Goal: Communication & Community: Share content

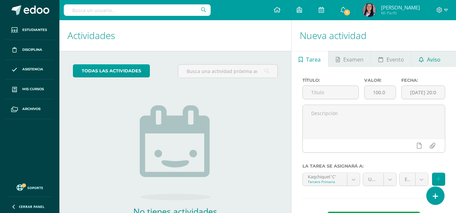
click at [423, 57] on link "Aviso" at bounding box center [429, 59] width 36 height 16
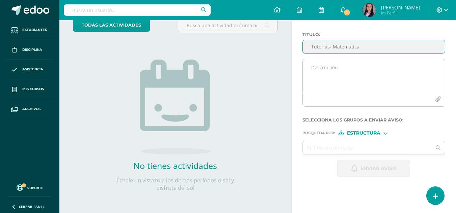
type input "Tutorías- Matemática"
click at [357, 76] on textarea at bounding box center [373, 76] width 142 height 34
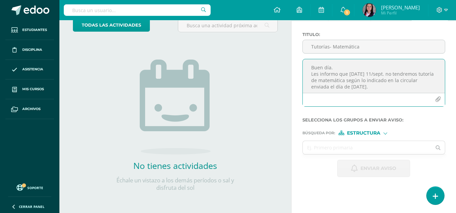
click at [384, 84] on textarea "Buen día. Les informo que [DATE] 11/sept. no tendremos tutoría de matemática se…" at bounding box center [373, 76] width 142 height 34
type textarea "Buen día. Les informo que [DATE] 11/sept. no tendremos tutoría de matemática se…"
click at [381, 137] on form "Titulo : Tutorías- Matemática Buen día. Les informo que [DATE] 11/sept. no tend…" at bounding box center [373, 104] width 143 height 145
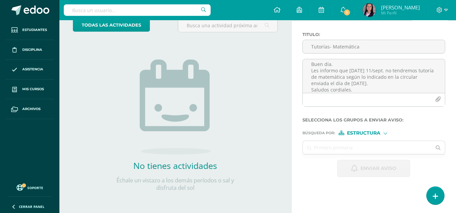
click at [381, 135] on div "Estructura" at bounding box center [363, 133] width 51 height 5
click at [373, 149] on span "Persona" at bounding box center [366, 151] width 24 height 4
click at [373, 148] on input "text" at bounding box center [366, 147] width 129 height 13
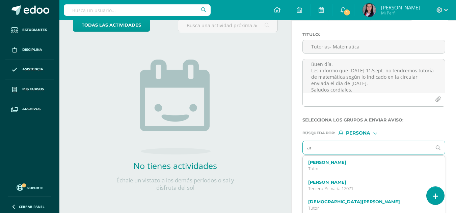
type input "a"
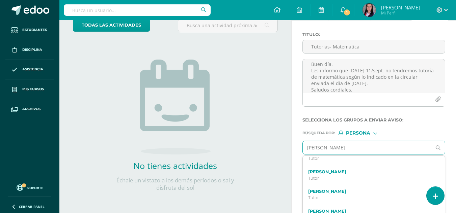
scroll to position [202, 0]
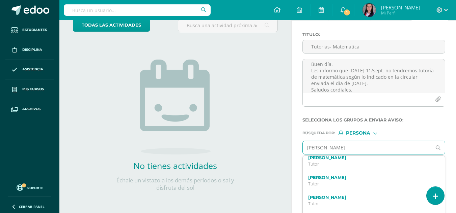
drag, startPoint x: 351, startPoint y: 147, endPoint x: 254, endPoint y: 147, distance: 97.1
click at [254, 147] on div "Actividades Actividad todas las Actividades No tienes actividades Échale un vis…" at bounding box center [258, 93] width 402 height 239
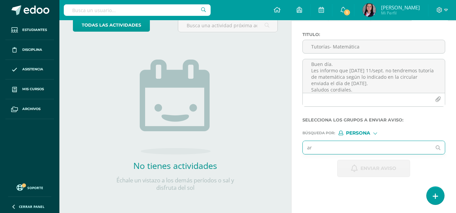
scroll to position [0, 0]
type input "[PERSON_NAME]"
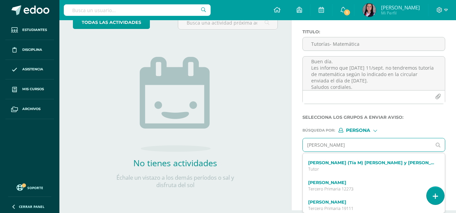
scroll to position [67, 0]
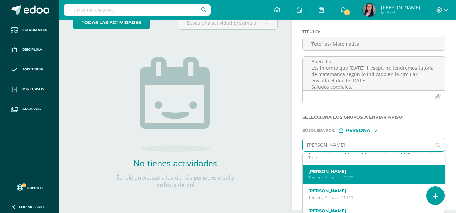
click at [365, 176] on p "Tercero Primaria 12273" at bounding box center [371, 178] width 126 height 6
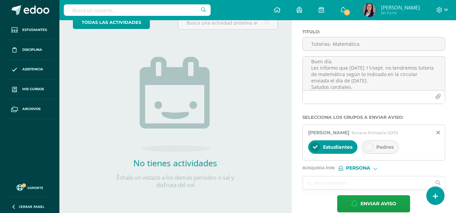
scroll to position [0, 0]
click at [395, 143] on div "Padres" at bounding box center [379, 147] width 37 height 13
drag, startPoint x: 331, startPoint y: 142, endPoint x: 332, endPoint y: 163, distance: 20.6
click at [331, 144] on div "Estudiantes" at bounding box center [332, 147] width 49 height 13
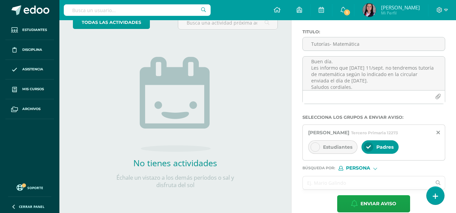
click at [348, 187] on input "text" at bounding box center [366, 183] width 129 height 13
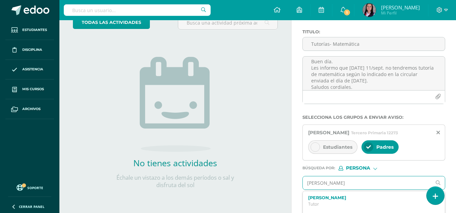
type input "[PERSON_NAME]"
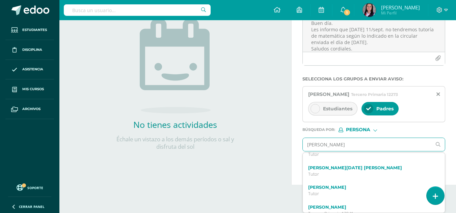
scroll to position [67, 0]
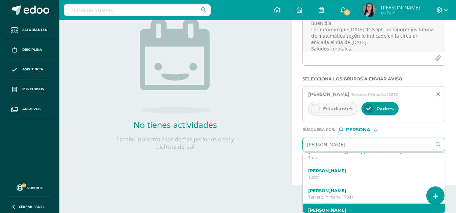
click at [365, 210] on label "[PERSON_NAME]" at bounding box center [371, 210] width 126 height 5
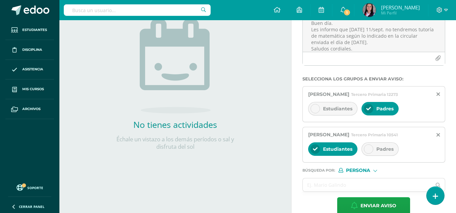
click at [389, 152] on span "Padres" at bounding box center [384, 149] width 17 height 6
click at [331, 152] on span "Estudiantes" at bounding box center [337, 149] width 29 height 6
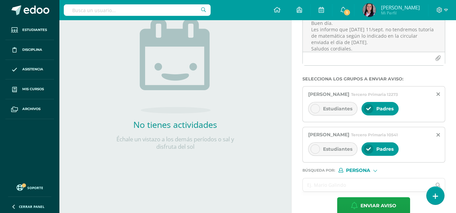
click at [363, 190] on input "text" at bounding box center [366, 185] width 129 height 13
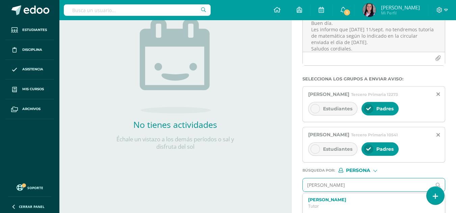
type input "[PERSON_NAME]"
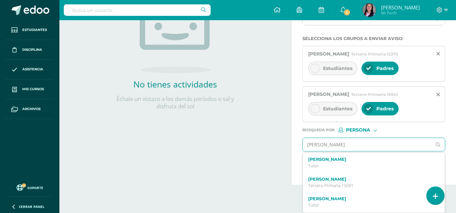
scroll to position [134, 0]
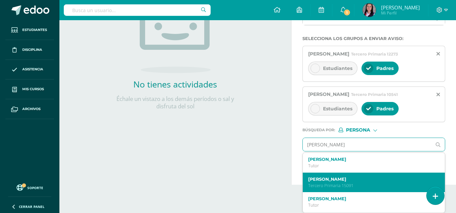
click at [378, 183] on p "Tercero Primaria 15091" at bounding box center [371, 186] width 126 height 6
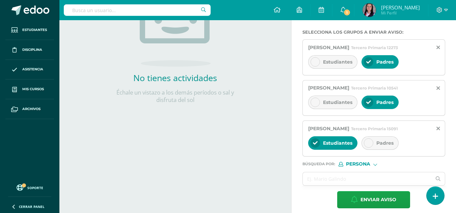
click at [382, 145] on div "Padres" at bounding box center [379, 143] width 37 height 13
click at [335, 146] on span "Estudiantes" at bounding box center [337, 143] width 29 height 6
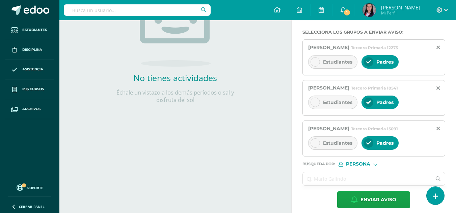
click at [360, 186] on input "text" at bounding box center [366, 179] width 129 height 13
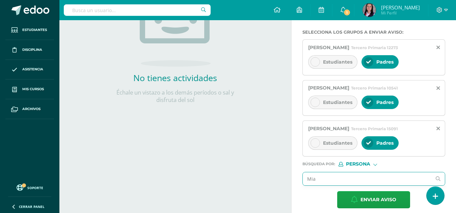
type input "Mia"
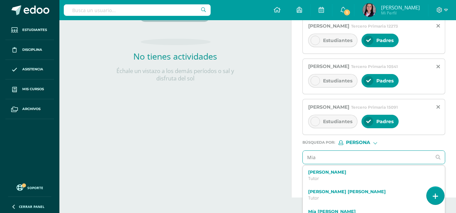
scroll to position [168, 0]
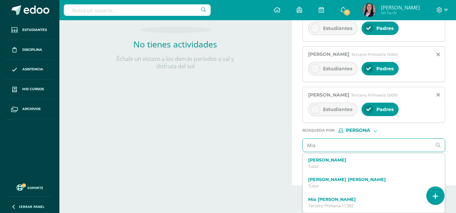
click at [370, 202] on label "Mía [PERSON_NAME]" at bounding box center [371, 199] width 126 height 5
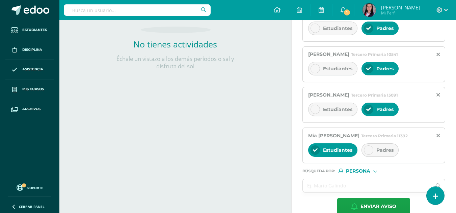
drag, startPoint x: 387, startPoint y: 156, endPoint x: 350, endPoint y: 156, distance: 36.8
click at [385, 153] on span "Padres" at bounding box center [384, 150] width 17 height 6
click at [340, 153] on span "Estudiantes" at bounding box center [337, 150] width 29 height 6
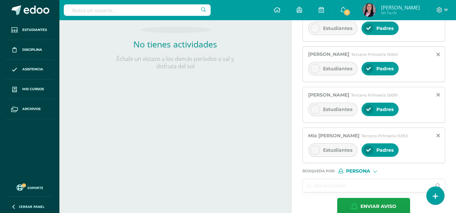
click at [358, 189] on input "text" at bounding box center [366, 185] width 129 height 13
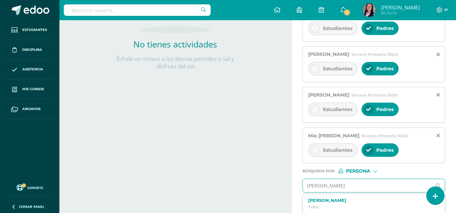
type input "[PERSON_NAME]"
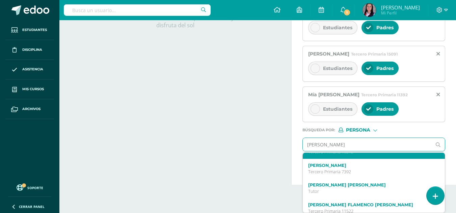
scroll to position [67, 0]
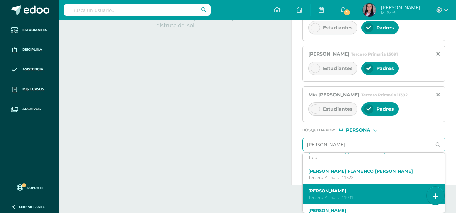
click at [382, 187] on div "[PERSON_NAME] Tercero Primaria 11991" at bounding box center [373, 195] width 142 height 20
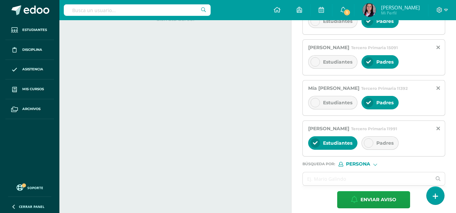
scroll to position [0, 0]
click at [393, 150] on div "Padres" at bounding box center [379, 143] width 37 height 13
click at [346, 146] on span "Estudiantes" at bounding box center [337, 143] width 29 height 6
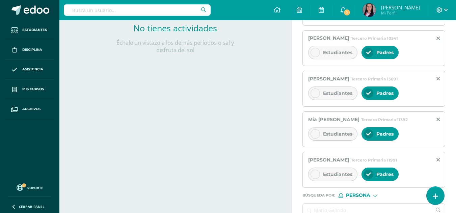
scroll to position [234, 0]
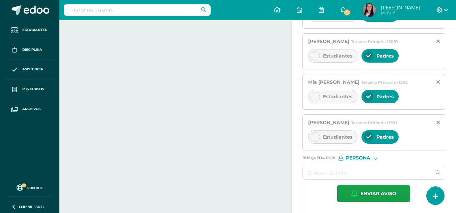
click at [373, 175] on input "text" at bounding box center [366, 173] width 129 height 13
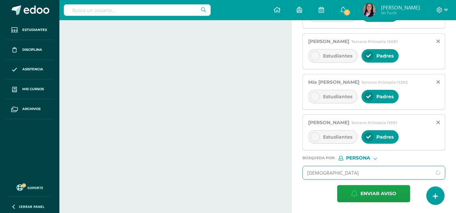
type input "[PERSON_NAME]"
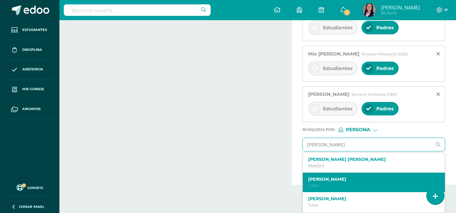
scroll to position [34, 0]
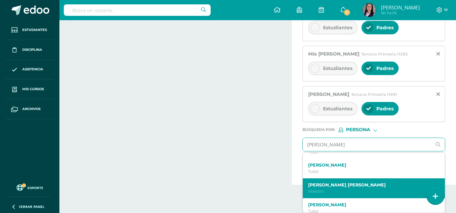
click at [384, 186] on label "[PERSON_NAME] [PERSON_NAME]" at bounding box center [371, 185] width 126 height 5
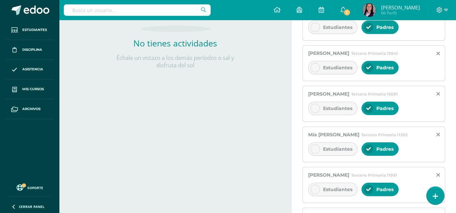
scroll to position [255, 0]
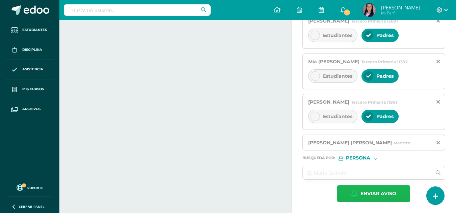
click at [380, 194] on span "Enviar aviso" at bounding box center [378, 194] width 36 height 17
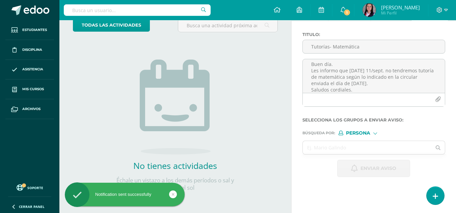
scroll to position [0, 0]
